Goal: Communication & Community: Answer question/provide support

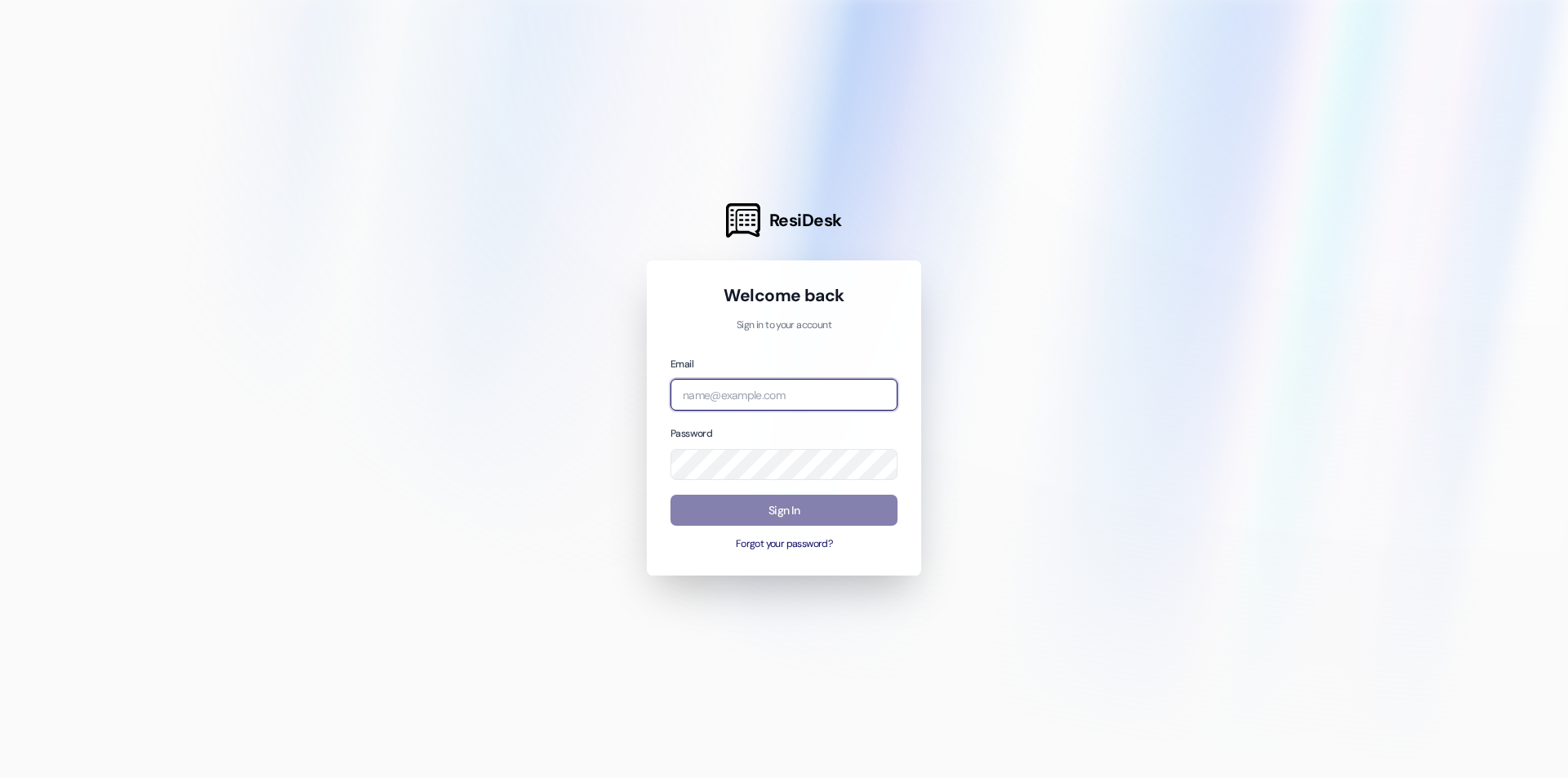
type input "[EMAIL_ADDRESS][DOMAIN_NAME]"
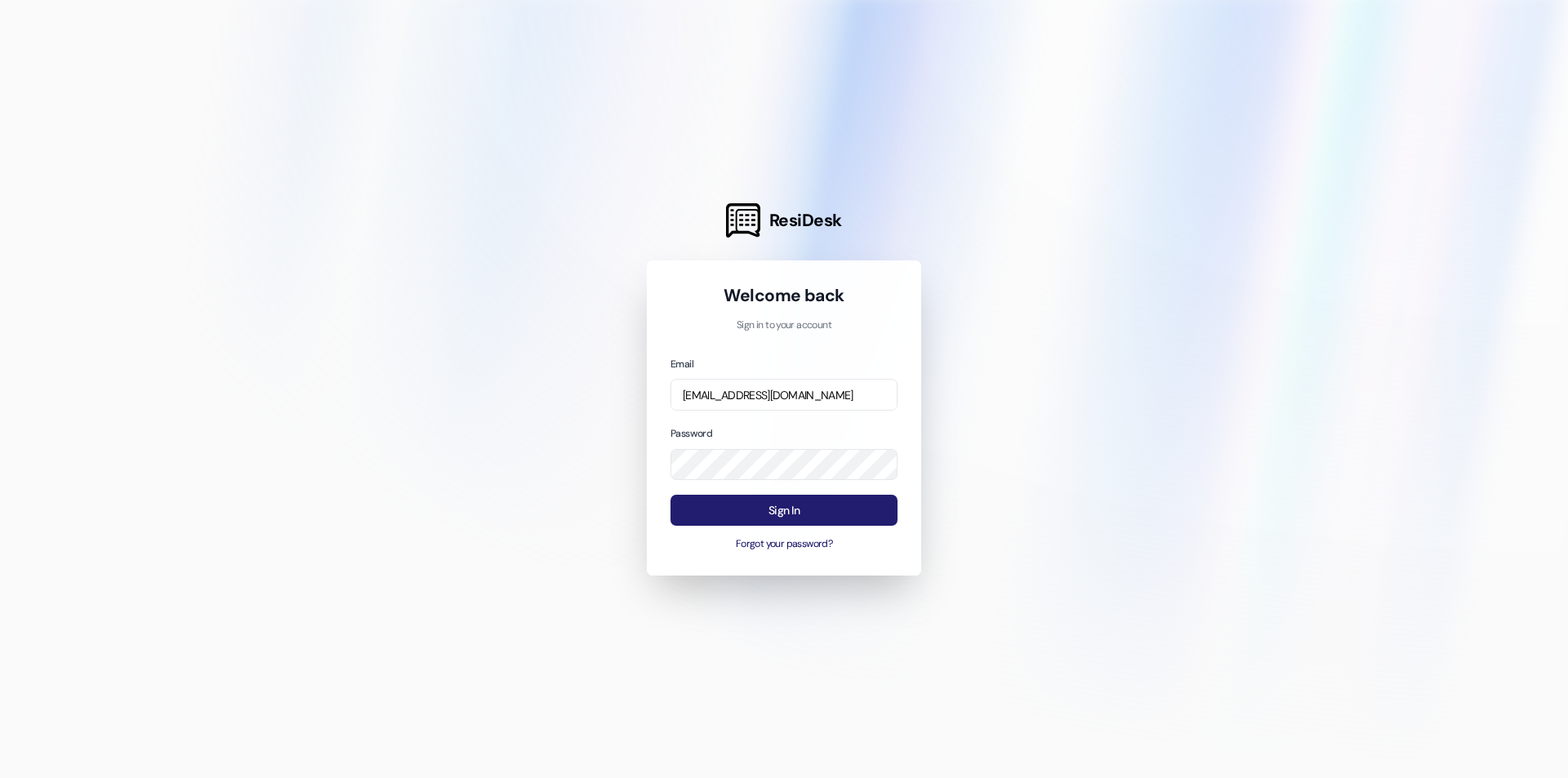
click at [721, 515] on button "Sign In" at bounding box center [784, 510] width 227 height 32
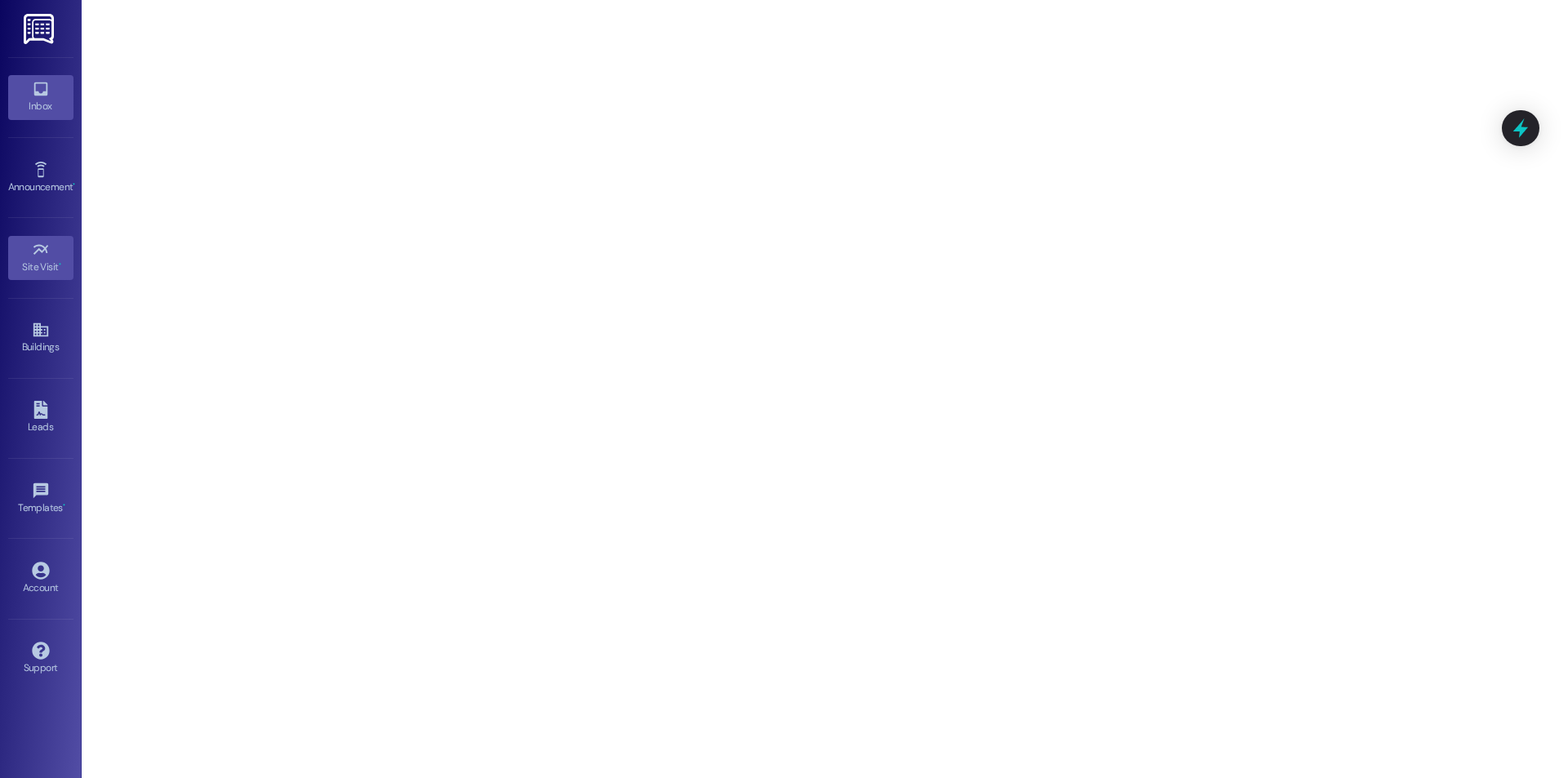
click at [41, 112] on div "Inbox" at bounding box center [40, 106] width 82 height 17
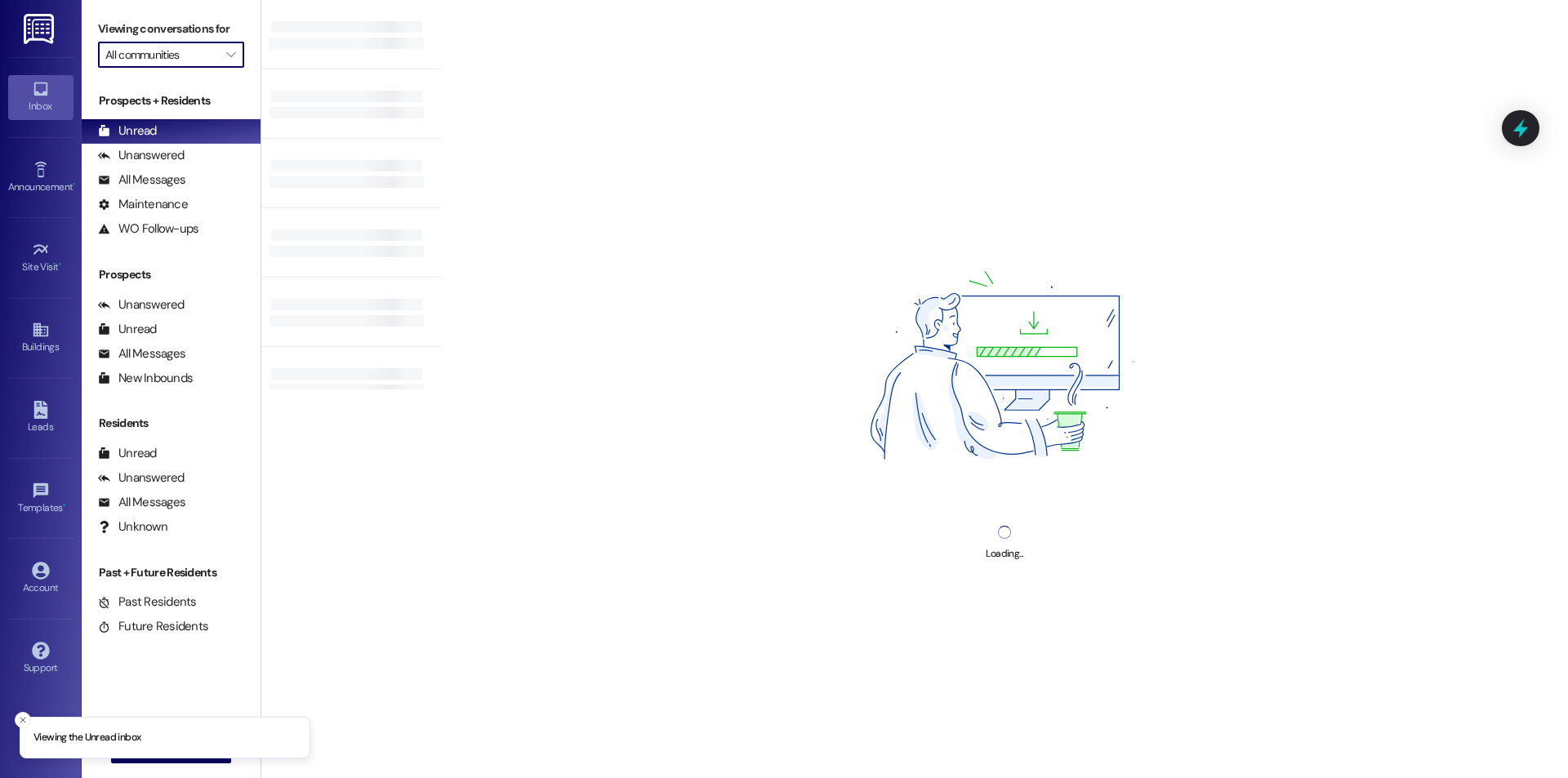
click at [165, 51] on input "All communities" at bounding box center [162, 55] width 113 height 26
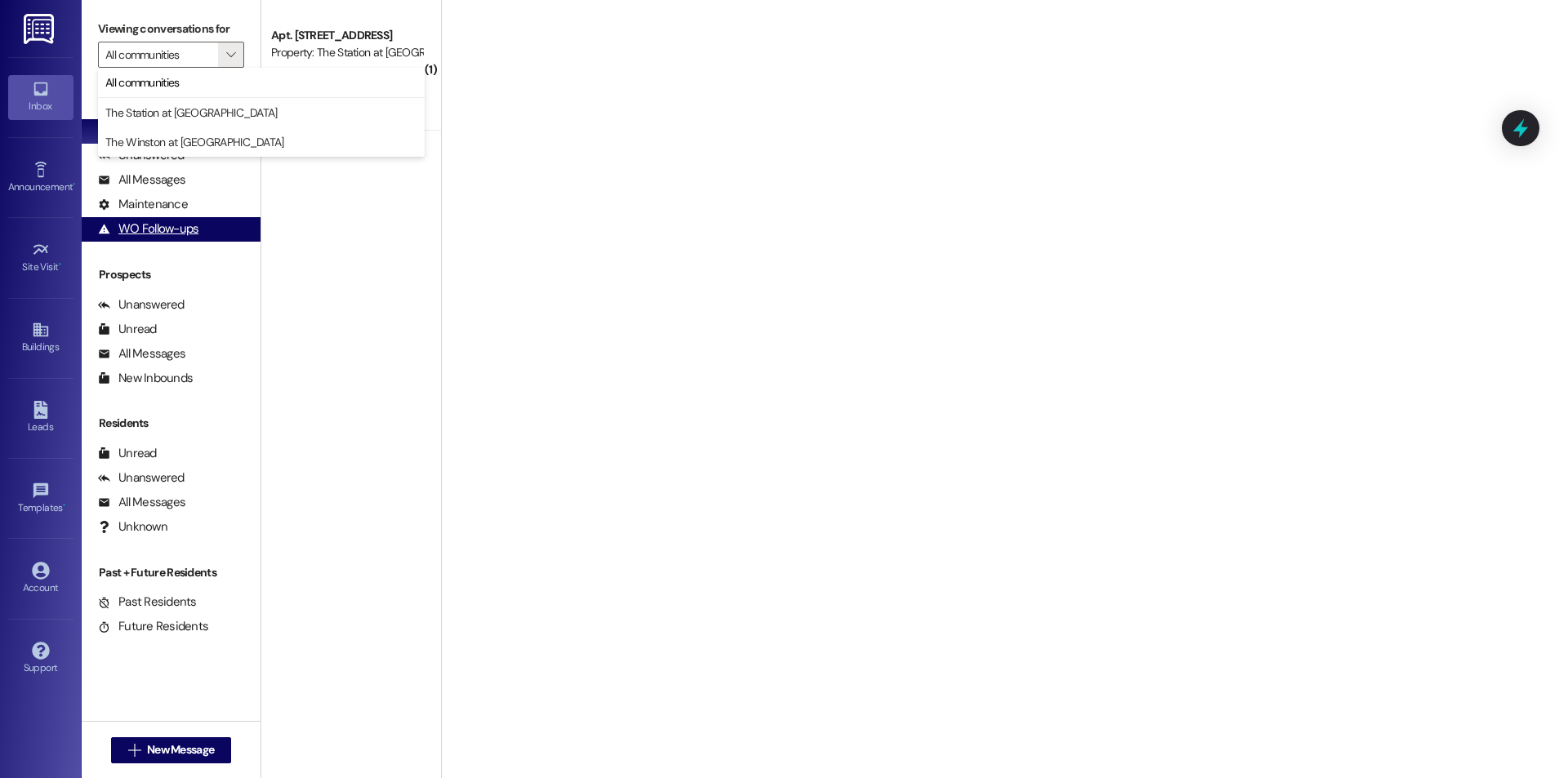
click at [164, 240] on div "WO Follow-ups (undefined)" at bounding box center [171, 230] width 179 height 25
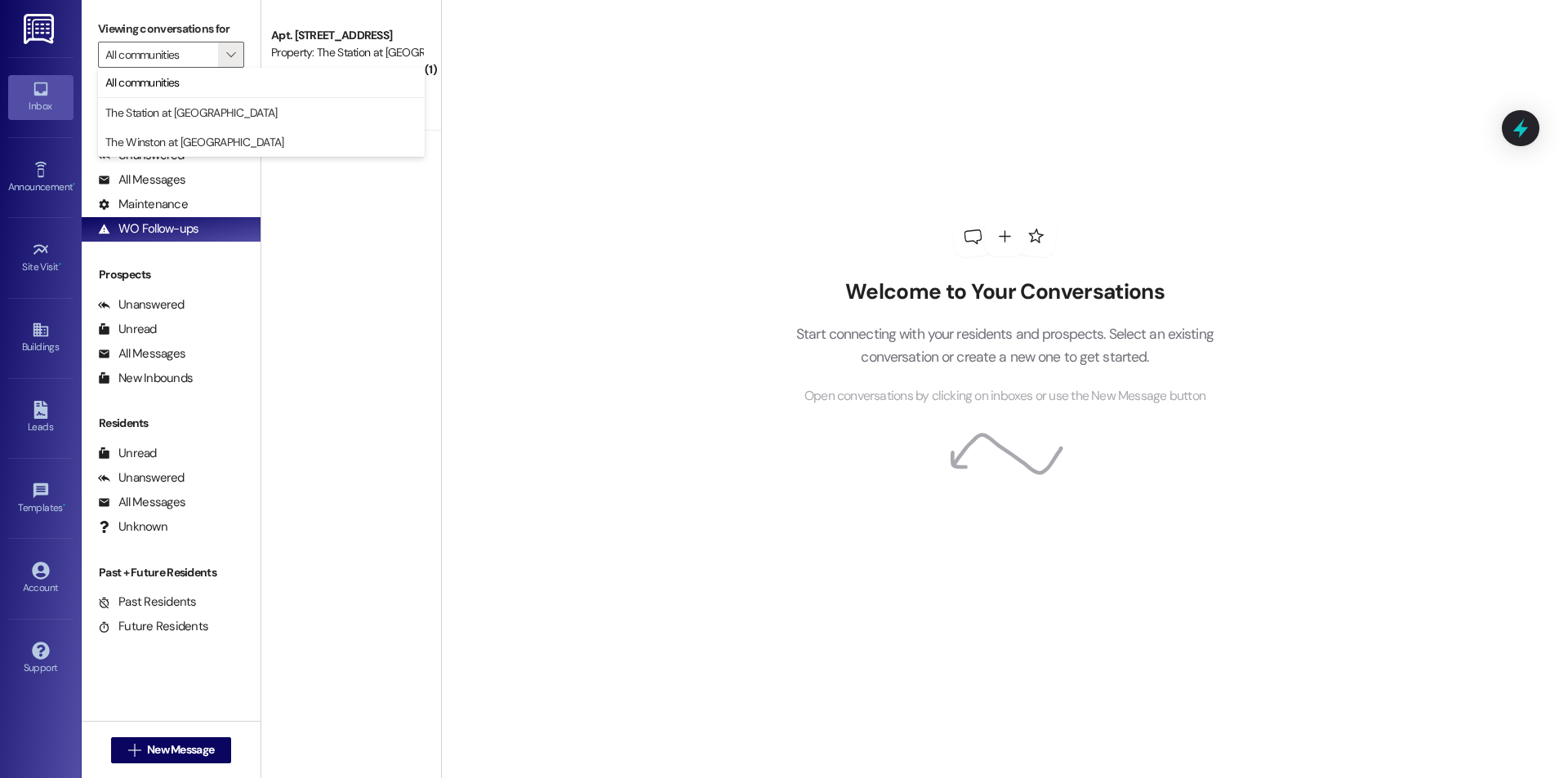
click at [334, 199] on div "( 1 ) Apt. 255, [STREET_ADDRESS] Property: The Station at [GEOGRAPHIC_DATA] [PE…" at bounding box center [351, 331] width 180 height 662
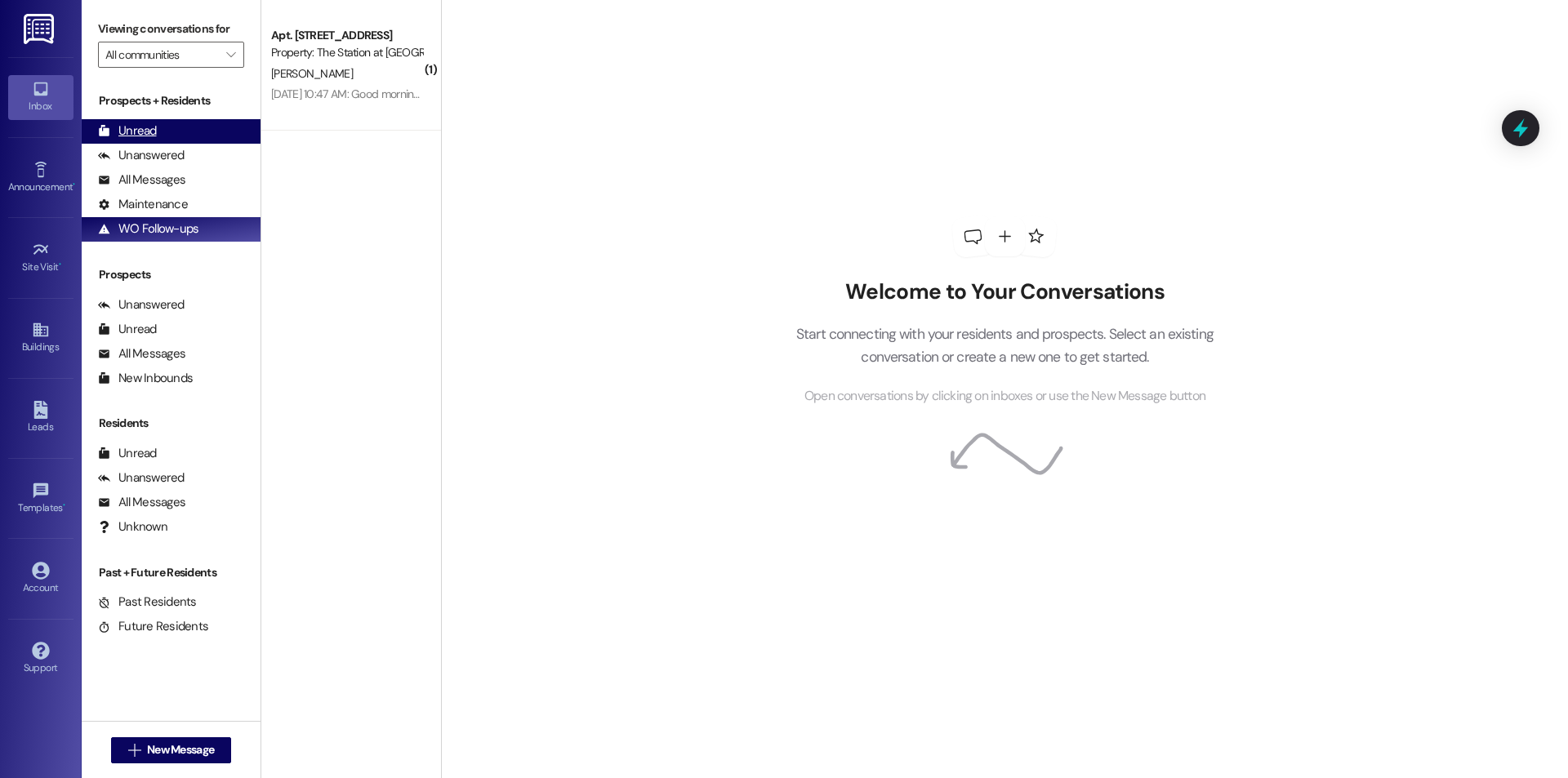
click at [157, 123] on div "Unread (0)" at bounding box center [171, 131] width 179 height 25
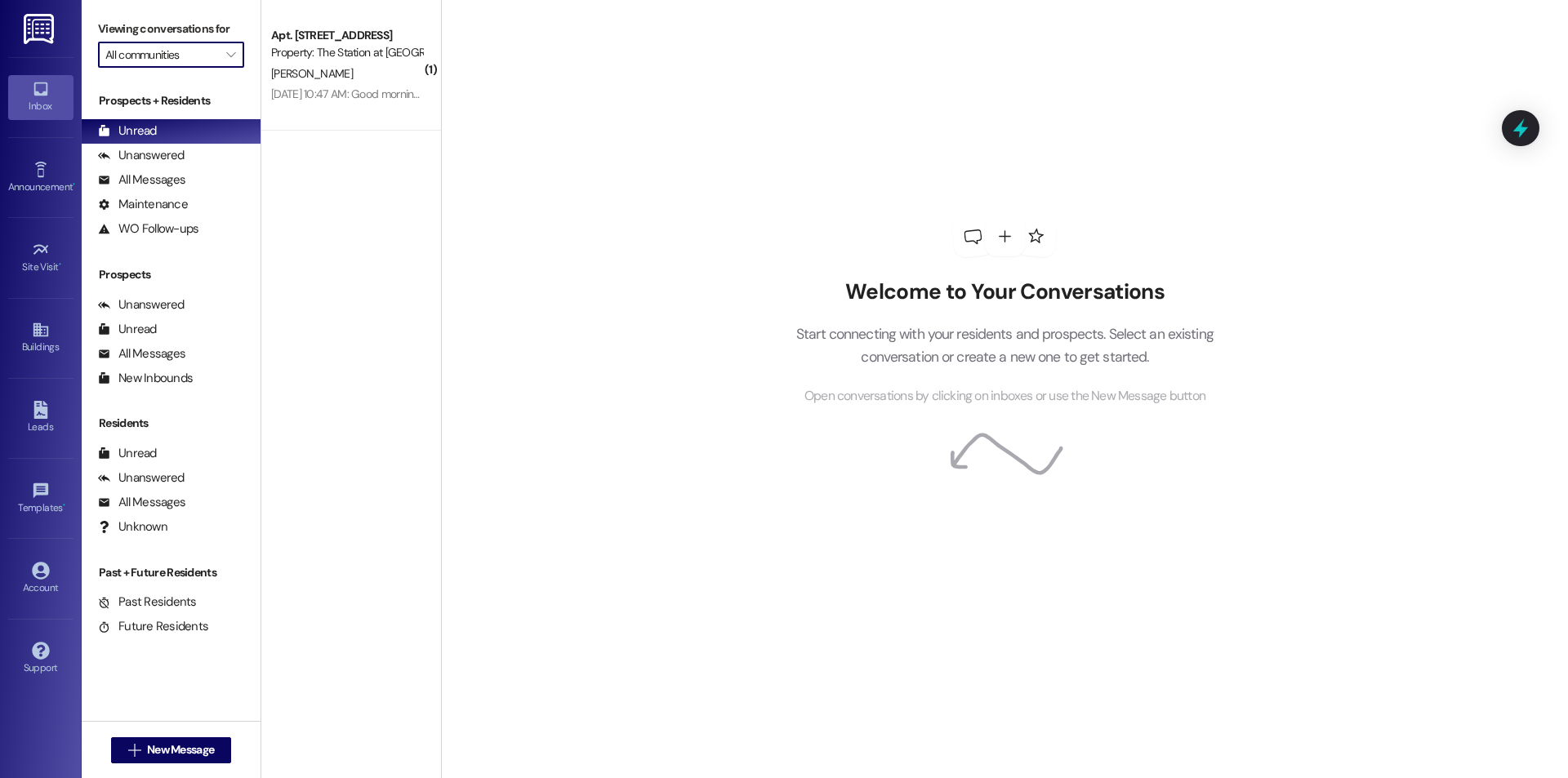
click at [158, 59] on input "All communities" at bounding box center [162, 55] width 113 height 26
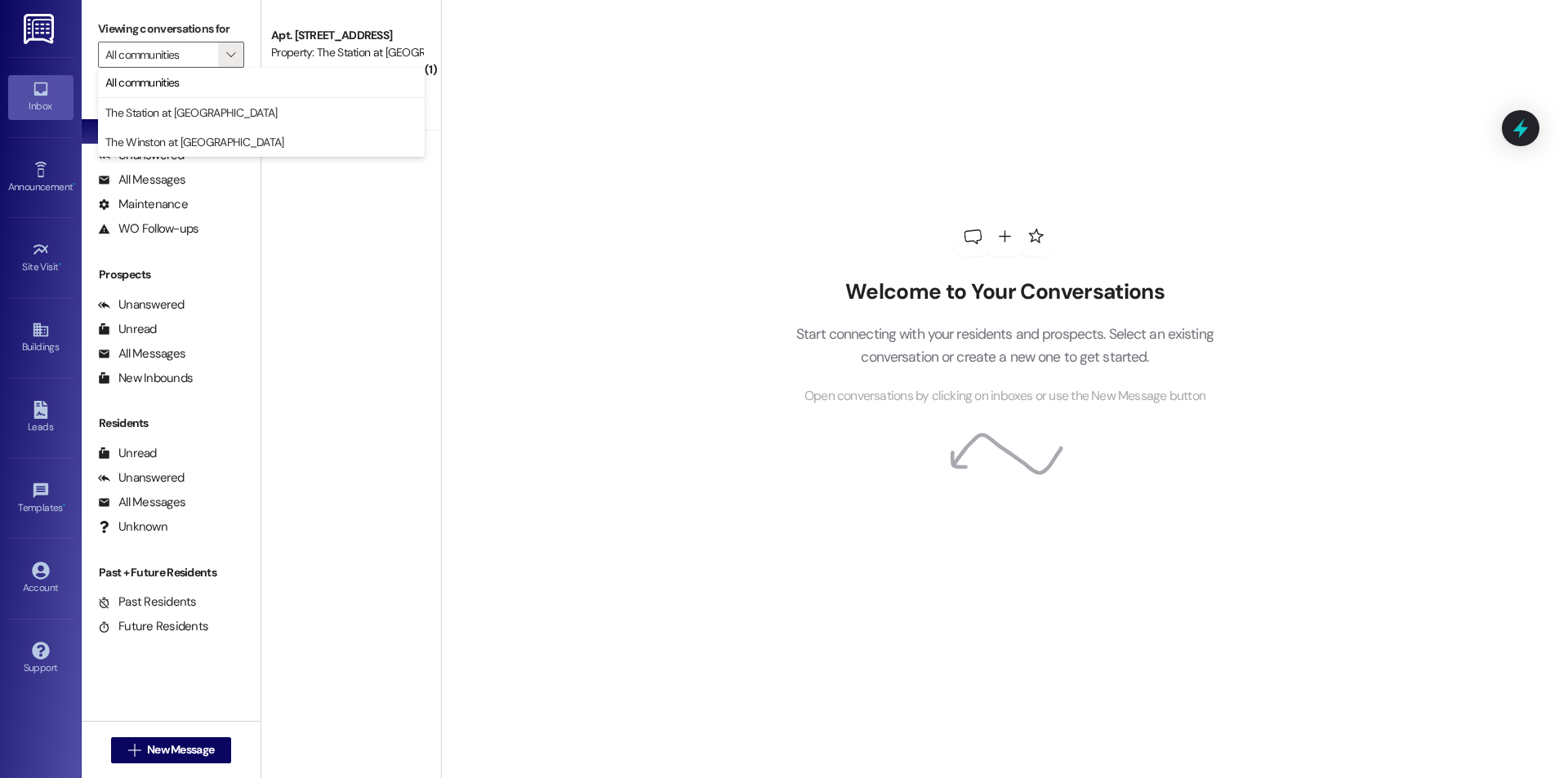
drag, startPoint x: 399, startPoint y: 251, endPoint x: 376, endPoint y: 137, distance: 116.3
click at [398, 251] on div "( 1 ) Apt. 255, [STREET_ADDRESS] Property: The Station at [GEOGRAPHIC_DATA] [PE…" at bounding box center [351, 331] width 180 height 662
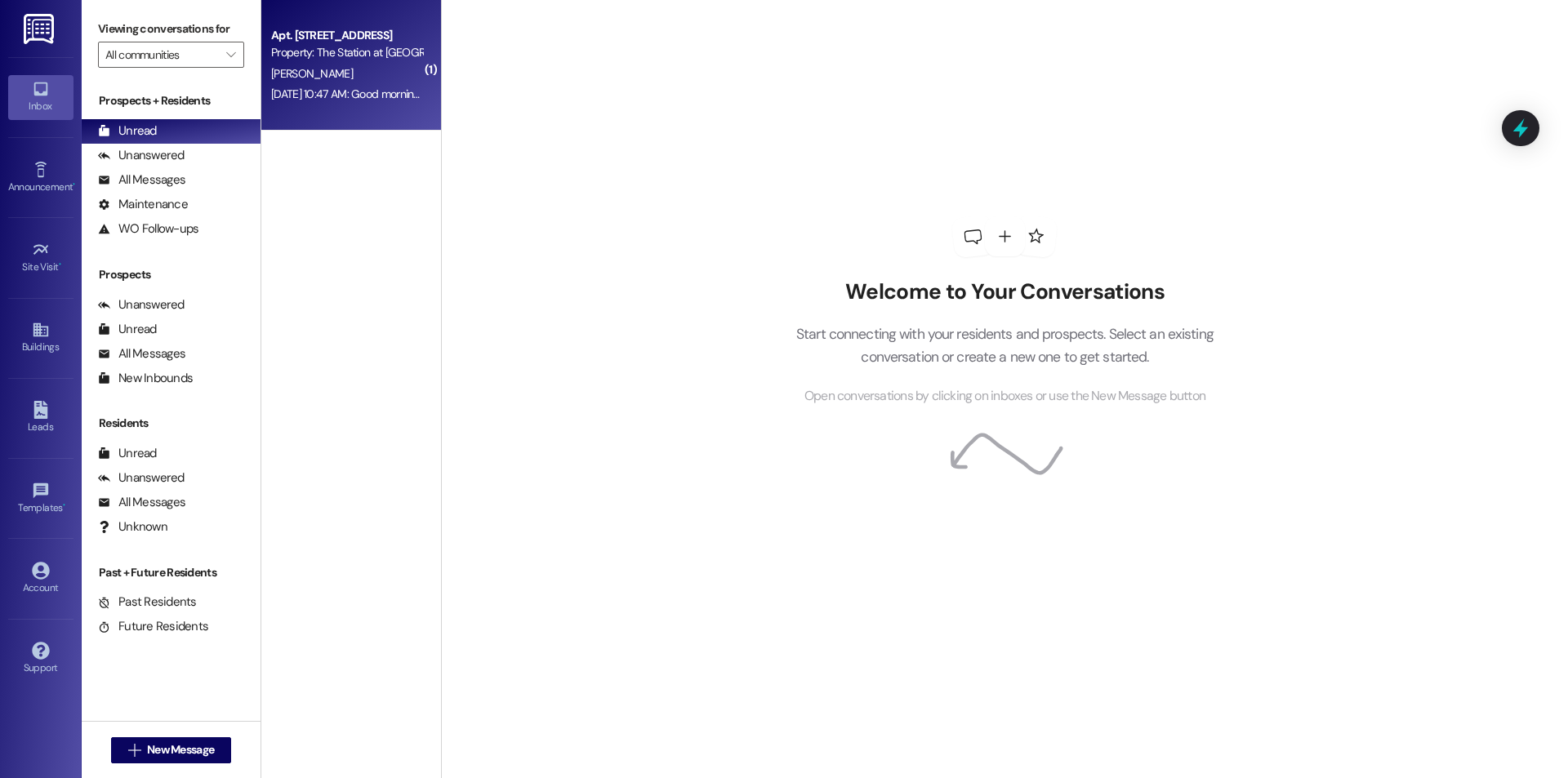
click at [372, 98] on div "[DATE] 10:47 AM: Good morning [PERSON_NAME] had trouble with the website you pa…" at bounding box center [745, 93] width 947 height 15
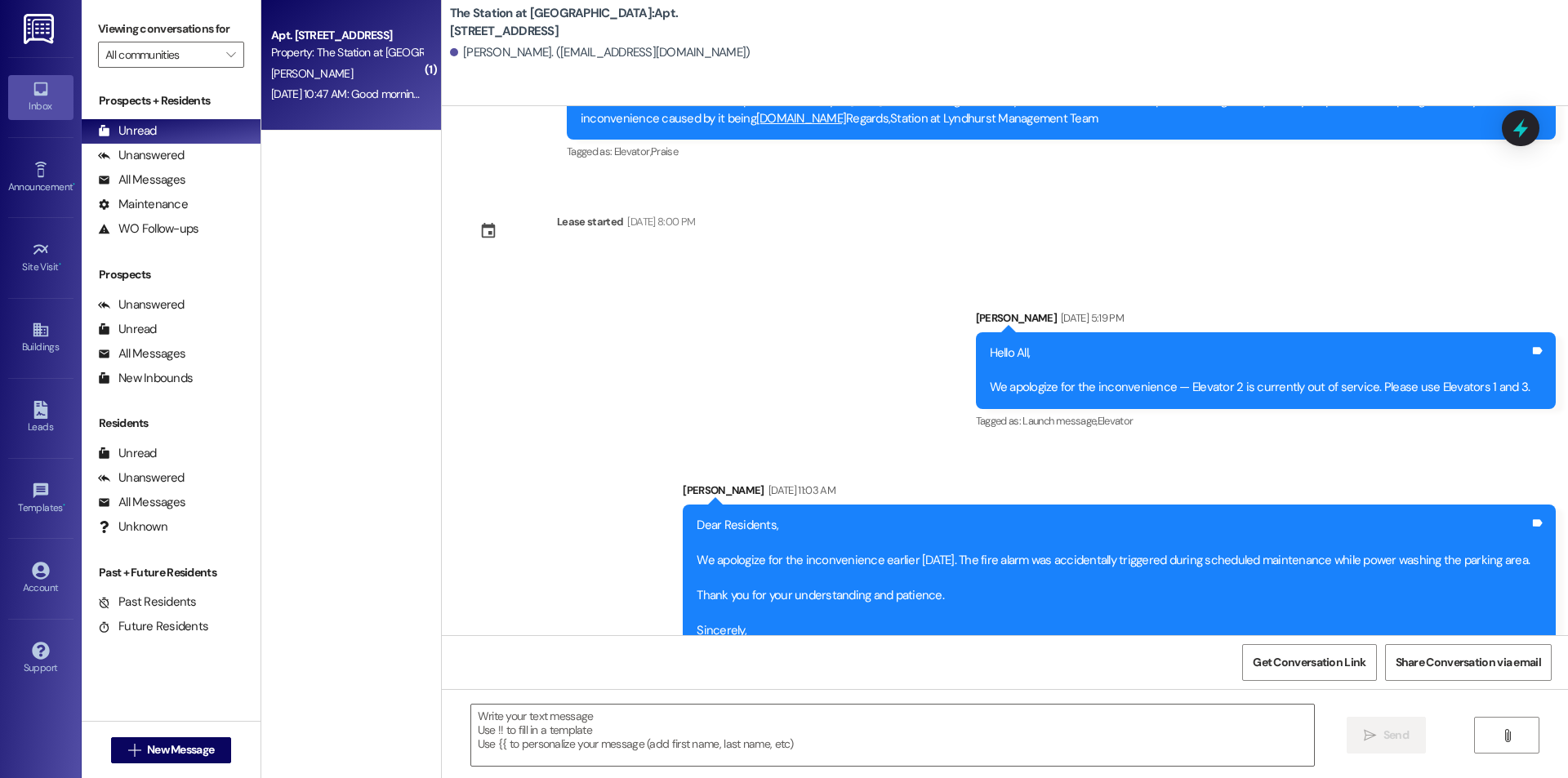
scroll to position [4838, 0]
